Goal: Task Accomplishment & Management: Manage account settings

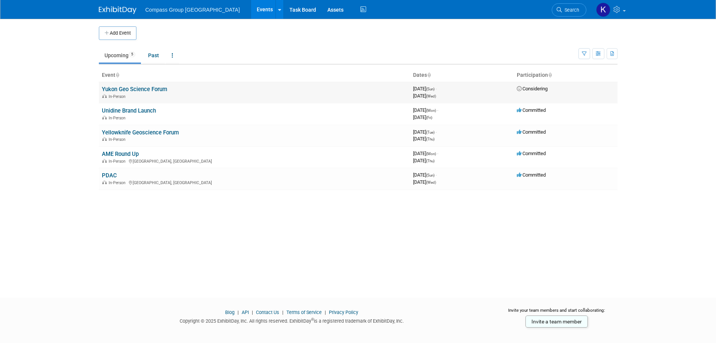
click at [522, 97] on td "Considering" at bounding box center [566, 92] width 104 height 21
click at [159, 89] on link "Yukon Geo Science Forum" at bounding box center [134, 89] width 65 height 7
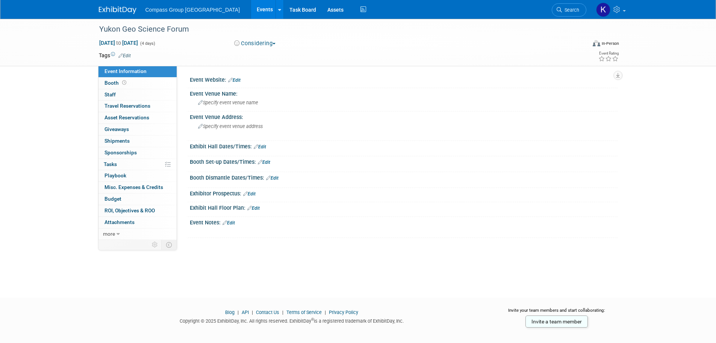
click at [252, 45] on button "Considering" at bounding box center [255, 43] width 47 height 8
click at [252, 54] on link "Committed" at bounding box center [261, 55] width 59 height 11
click at [251, 5] on link "Events" at bounding box center [264, 9] width 27 height 19
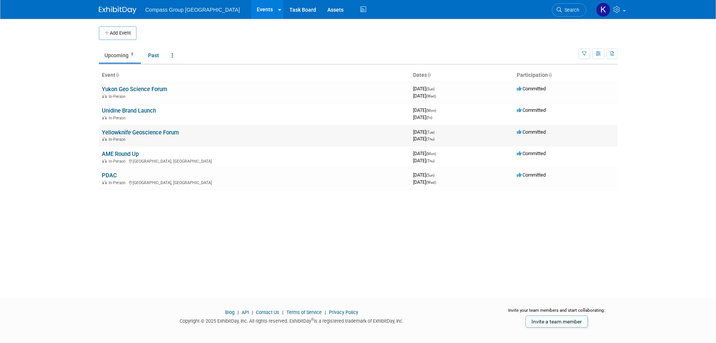
click at [161, 130] on link "Yellowknife Geoscience Forum" at bounding box center [140, 132] width 77 height 7
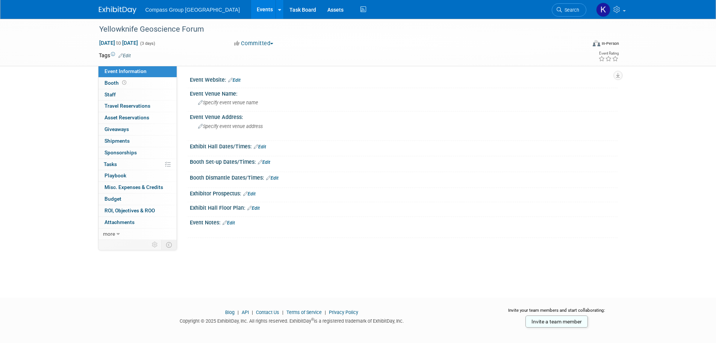
click at [253, 44] on button "Committed" at bounding box center [254, 43] width 45 height 8
click at [257, 66] on link "Considering" at bounding box center [261, 66] width 59 height 11
click at [363, 59] on td at bounding box center [331, 56] width 400 height 8
click at [251, 8] on link "Events" at bounding box center [264, 9] width 27 height 19
